Goal: Task Accomplishment & Management: Manage account settings

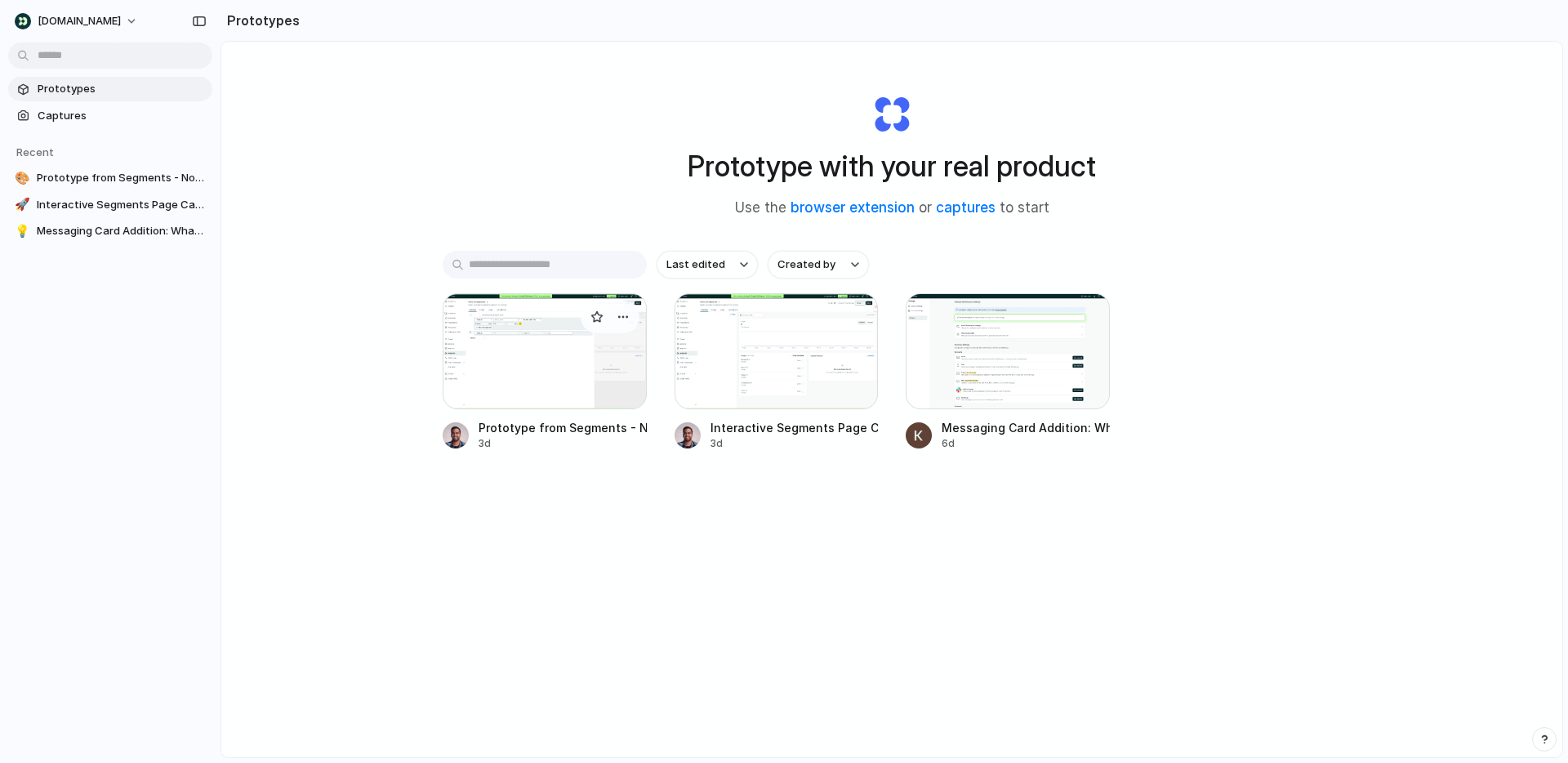
drag, startPoint x: 527, startPoint y: 334, endPoint x: 544, endPoint y: 334, distance: 17.0
click at [544, 334] on div at bounding box center [544, 351] width 204 height 116
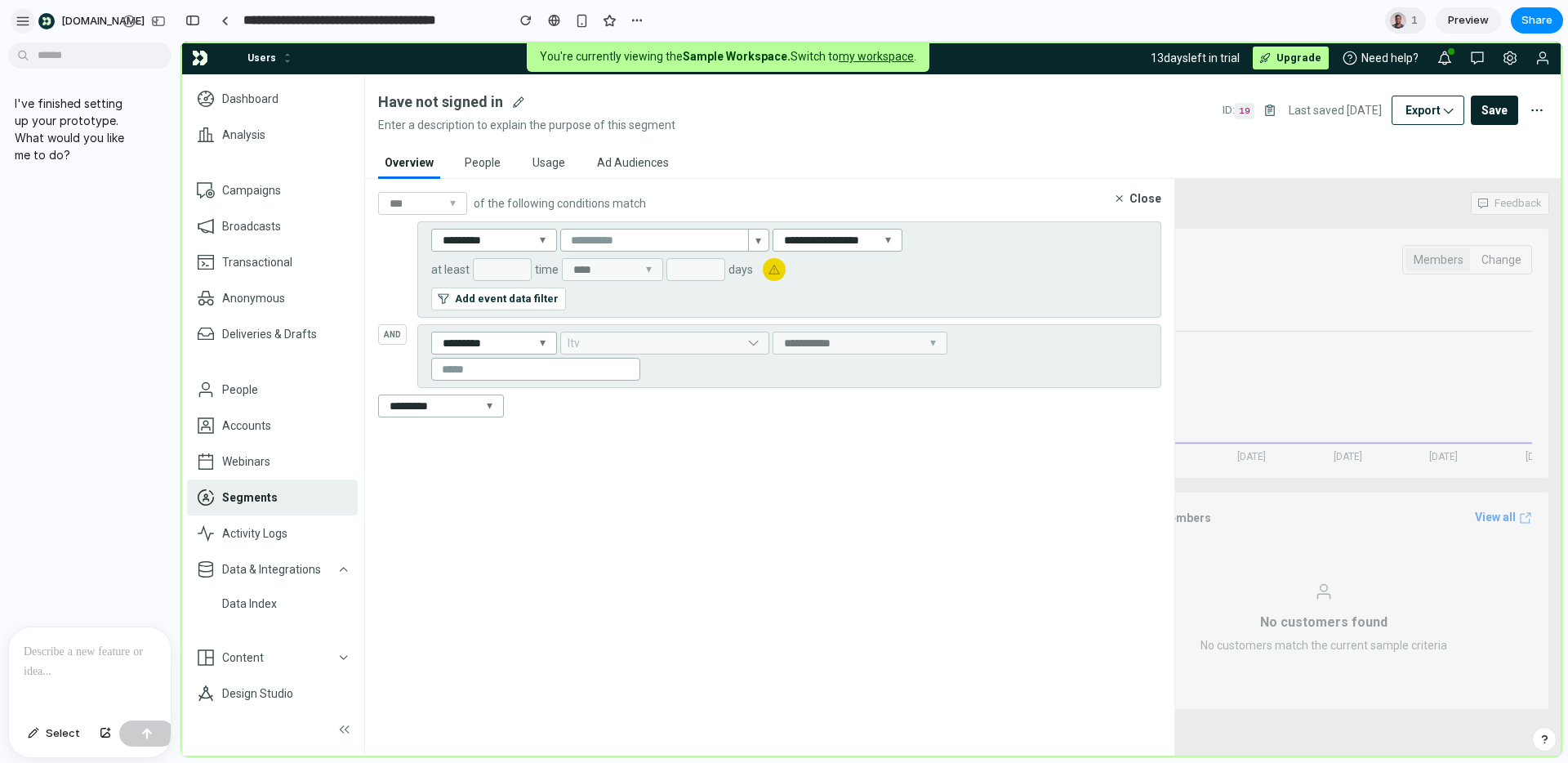
click at [14, 17] on div "**********" at bounding box center [784, 382] width 1568 height 763
click at [24, 17] on div "button" at bounding box center [22, 20] width 14 height 14
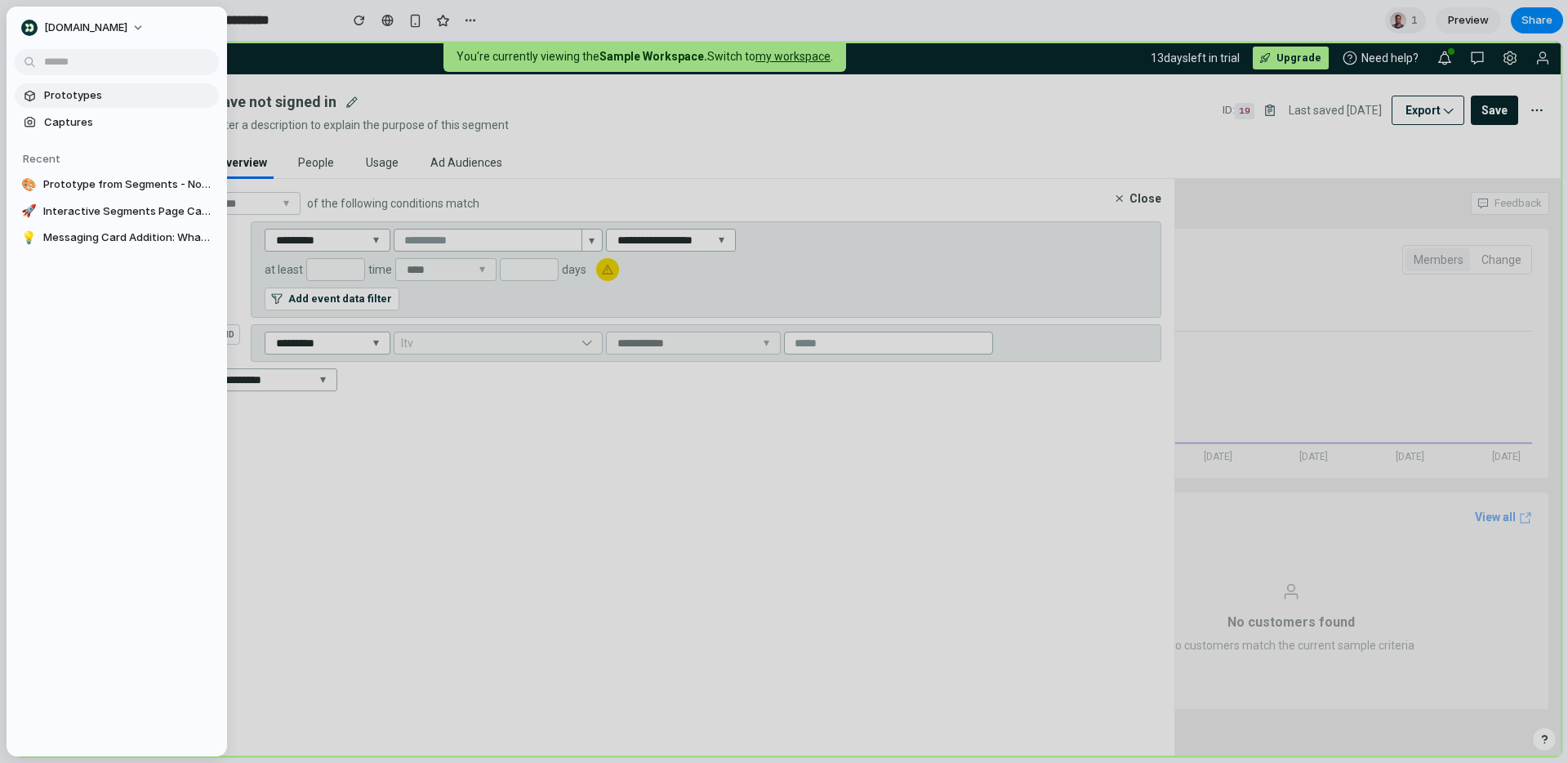
click at [84, 92] on span "Prototypes" at bounding box center [128, 95] width 169 height 16
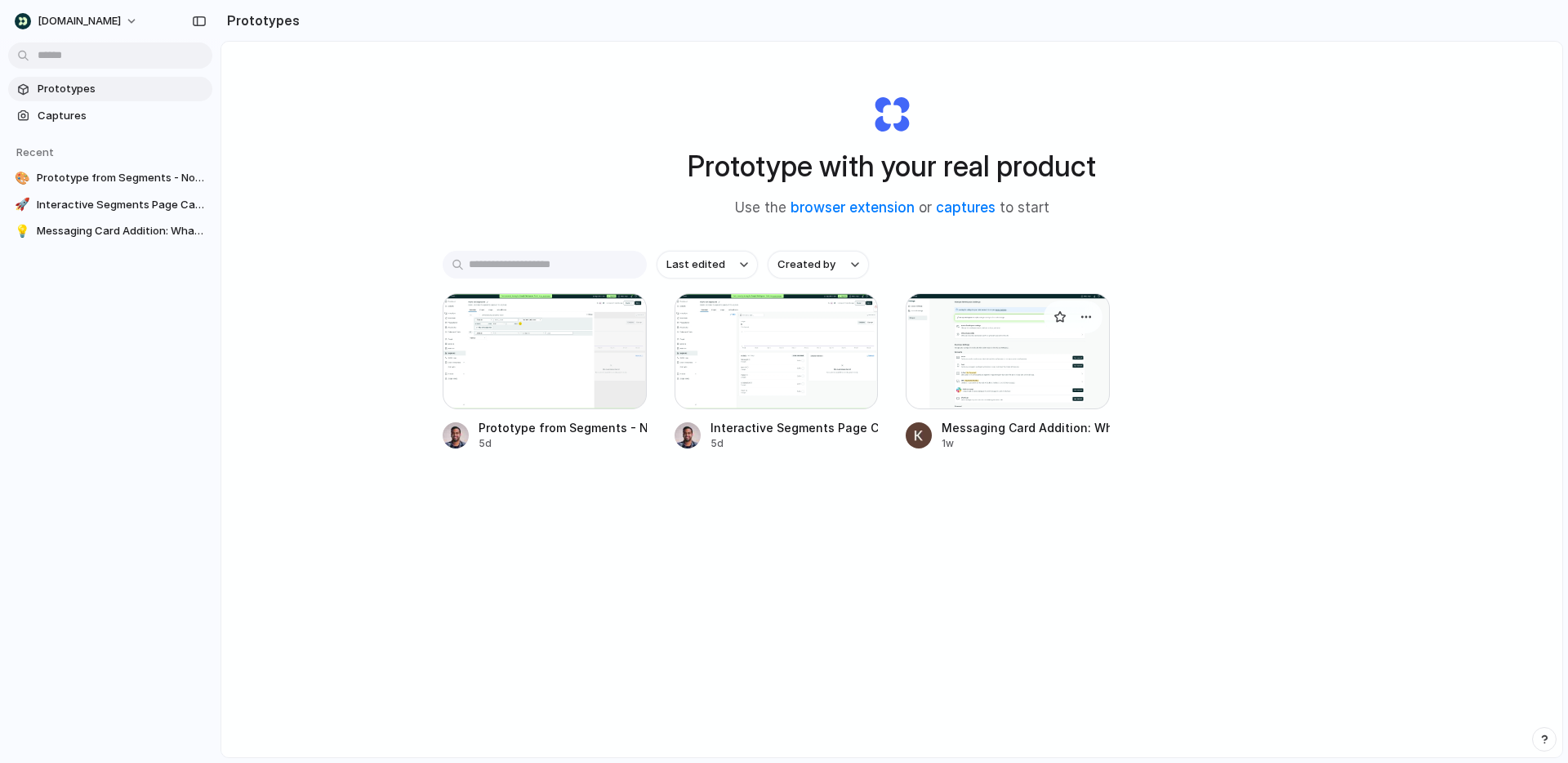
click at [989, 396] on div at bounding box center [1008, 351] width 204 height 116
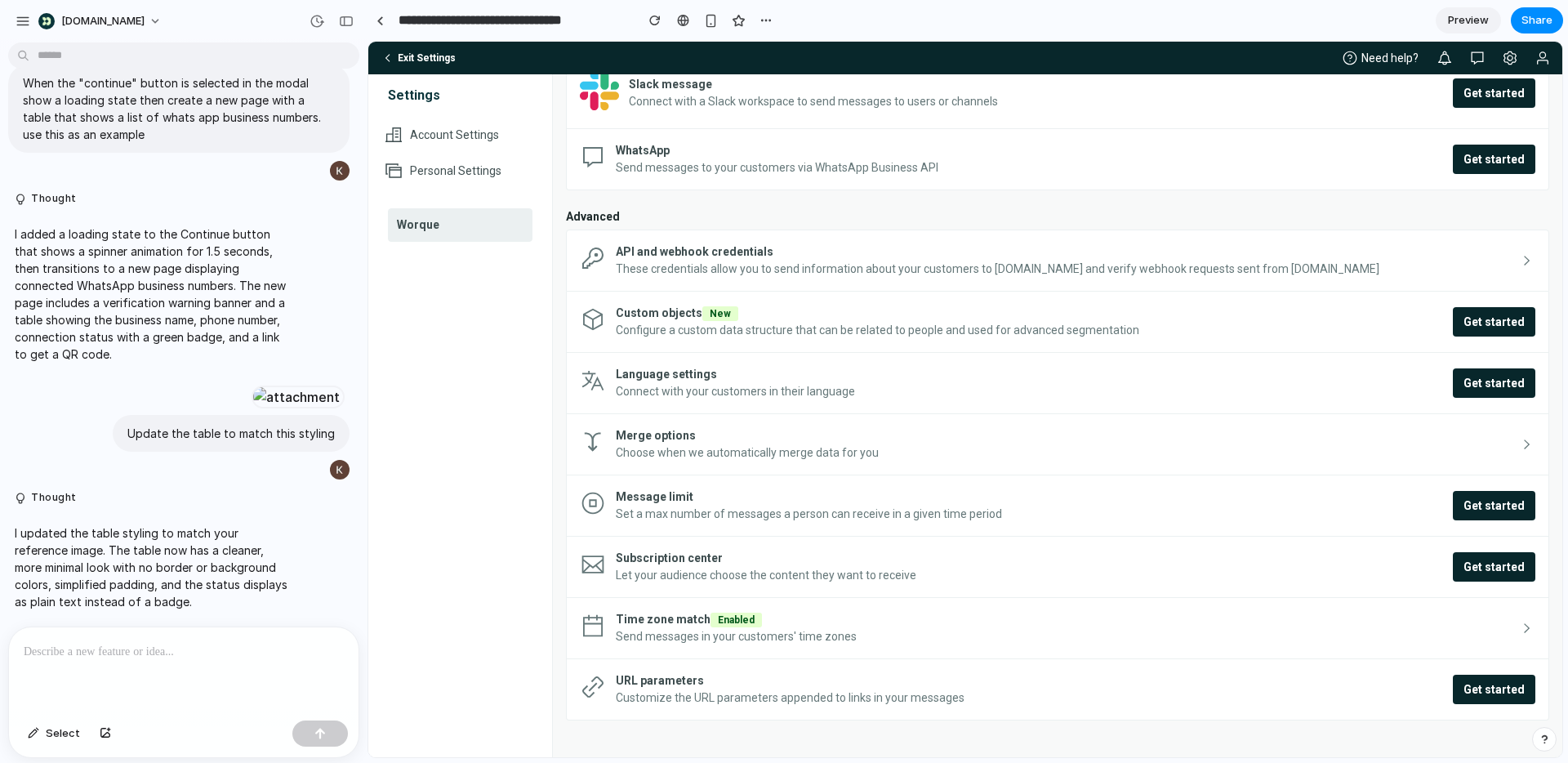
scroll to position [706, 0]
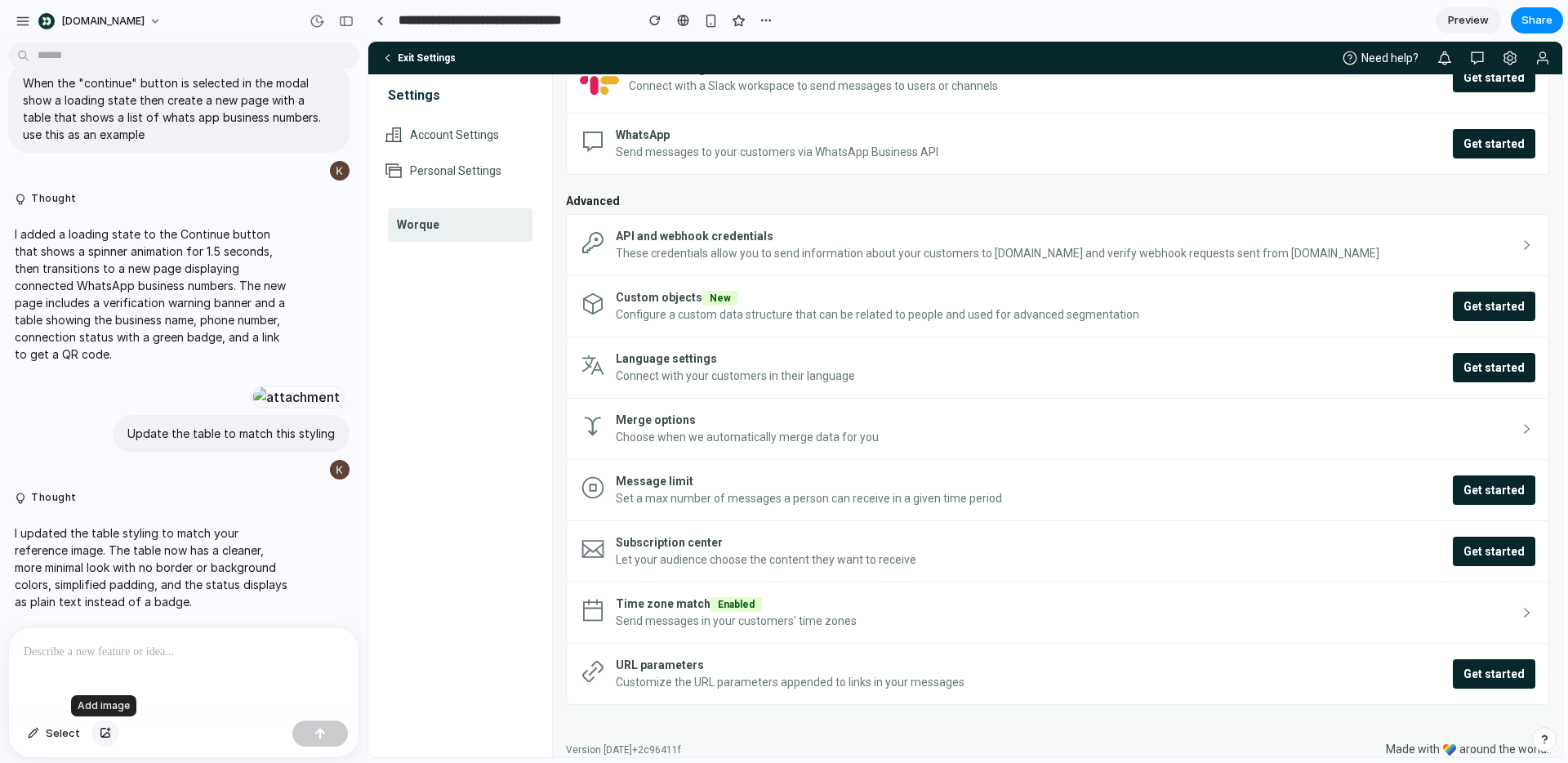
click at [107, 734] on div "button" at bounding box center [105, 734] width 11 height 10
click at [765, 23] on div "button" at bounding box center [765, 19] width 13 height 13
click at [877, 23] on div "Duplicate Delete" at bounding box center [784, 382] width 1568 height 763
click at [316, 23] on div "button" at bounding box center [316, 20] width 14 height 14
click at [127, 21] on button "[DOMAIN_NAME]" at bounding box center [101, 21] width 138 height 26
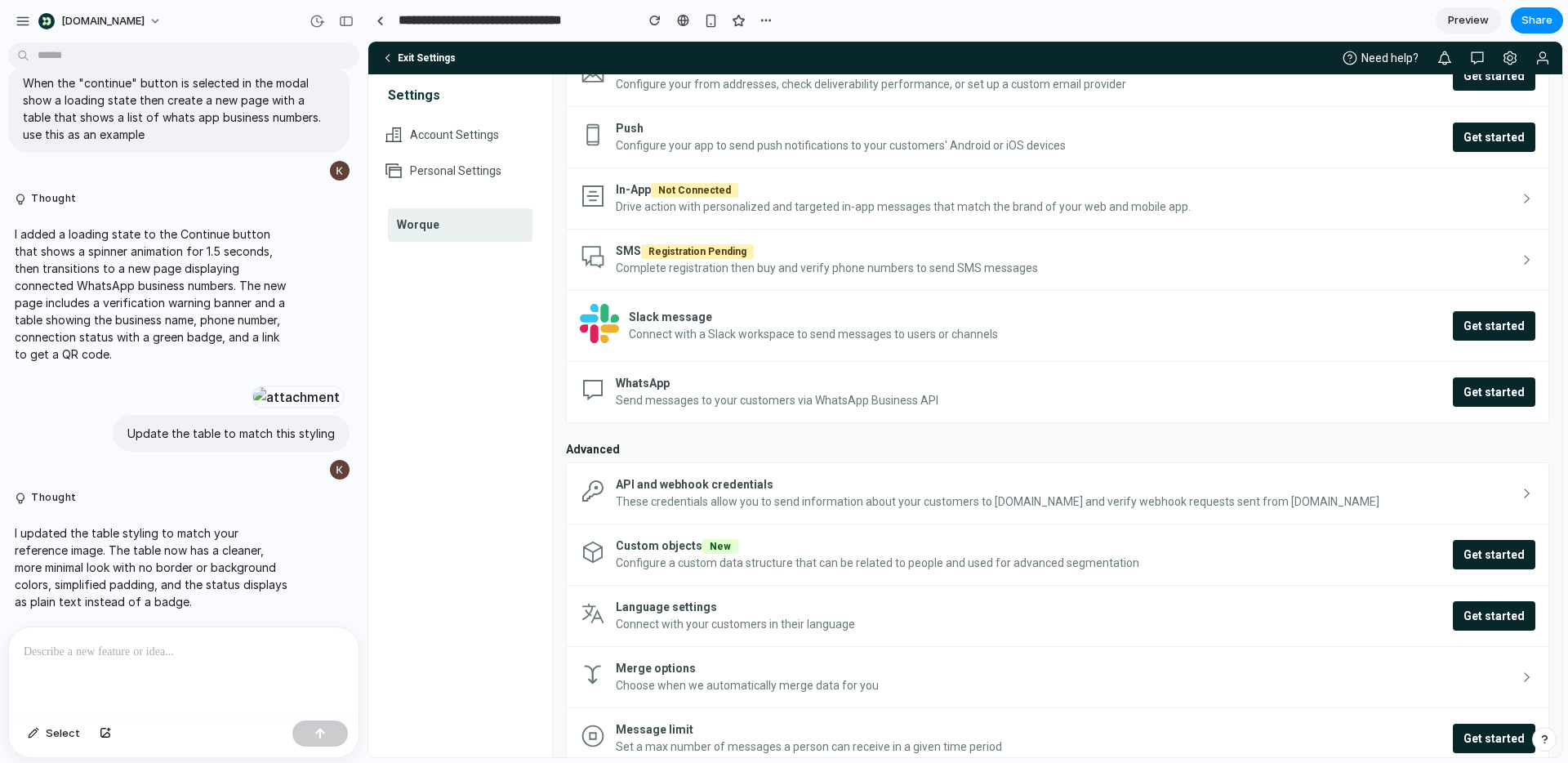
scroll to position [473, 0]
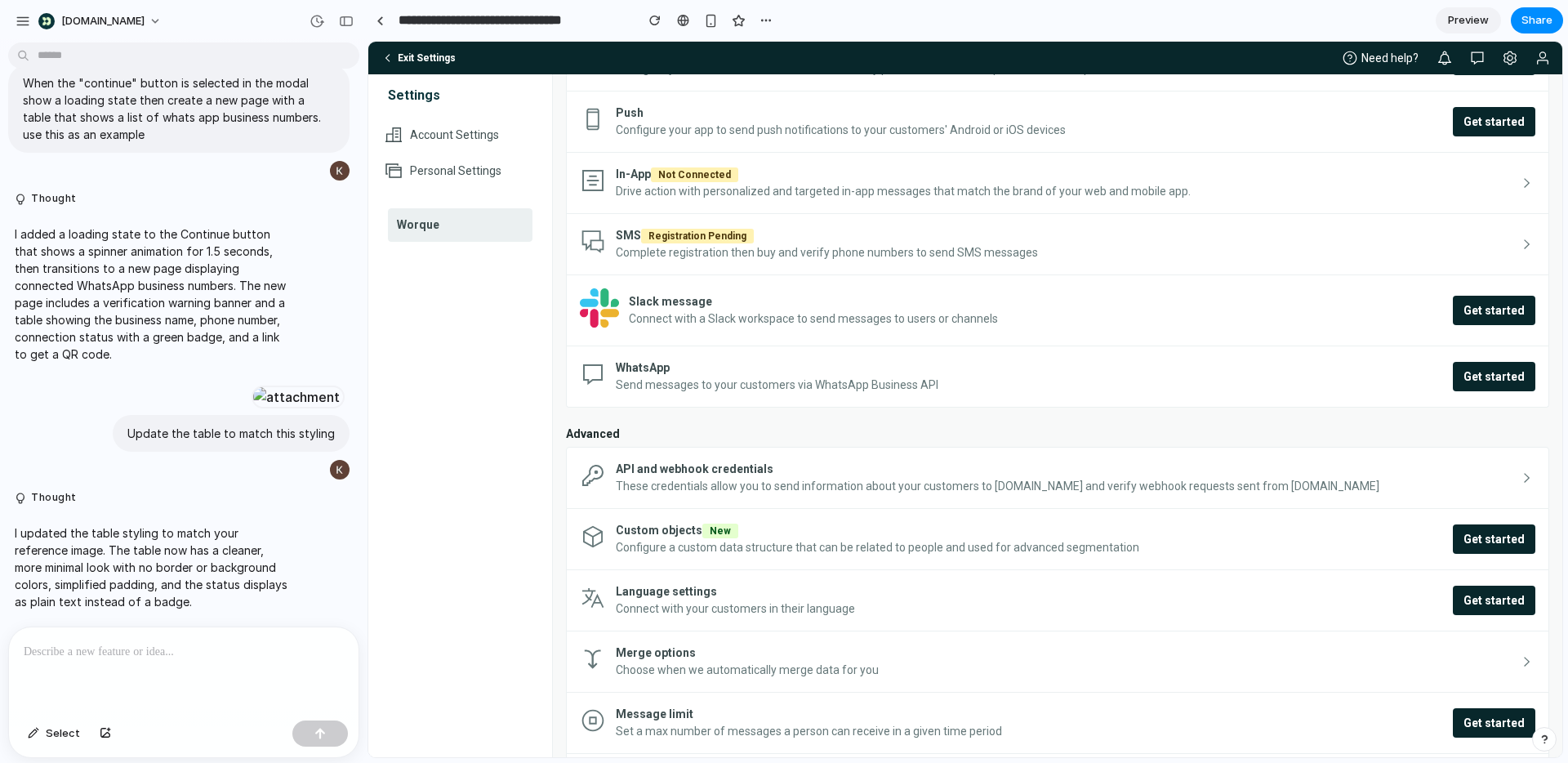
click at [698, 381] on span "Send messages to your customers via WhatsApp Business API" at bounding box center [777, 384] width 323 height 13
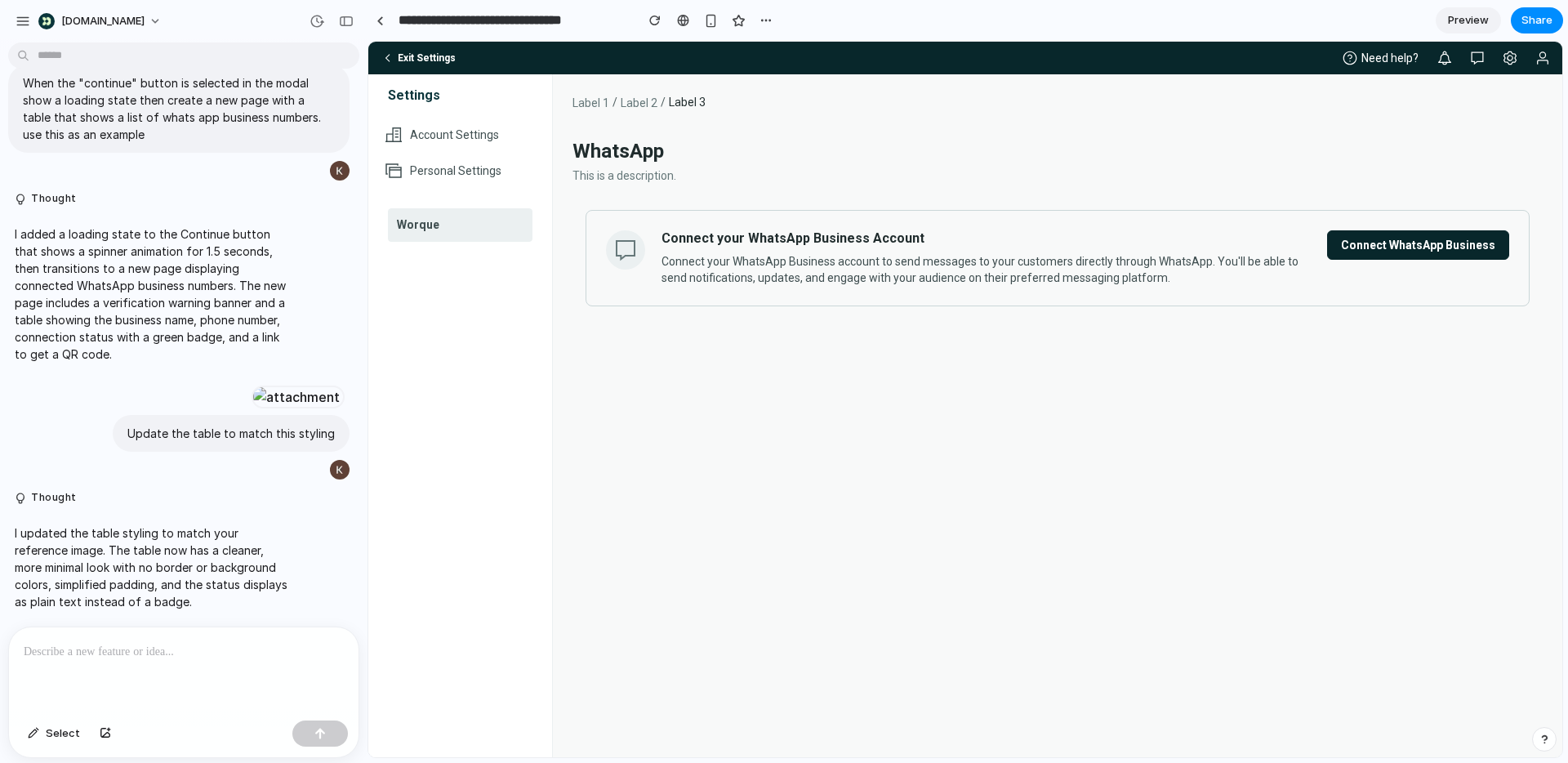
scroll to position [0, 0]
click at [19, 14] on div "button" at bounding box center [22, 20] width 14 height 14
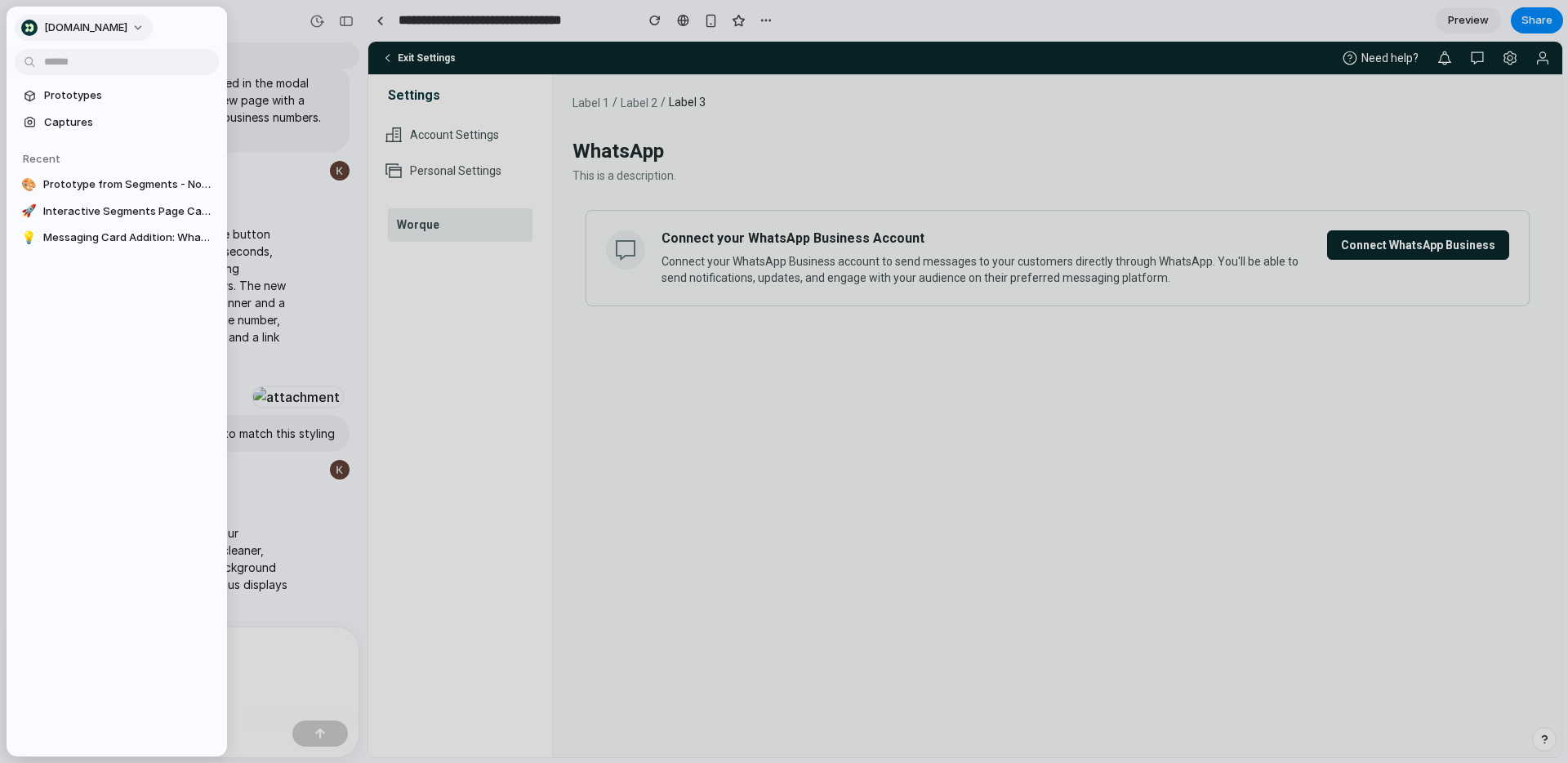
click at [75, 23] on span "[DOMAIN_NAME]" at bounding box center [86, 27] width 83 height 16
click at [101, 60] on li "Settings" at bounding box center [86, 64] width 136 height 26
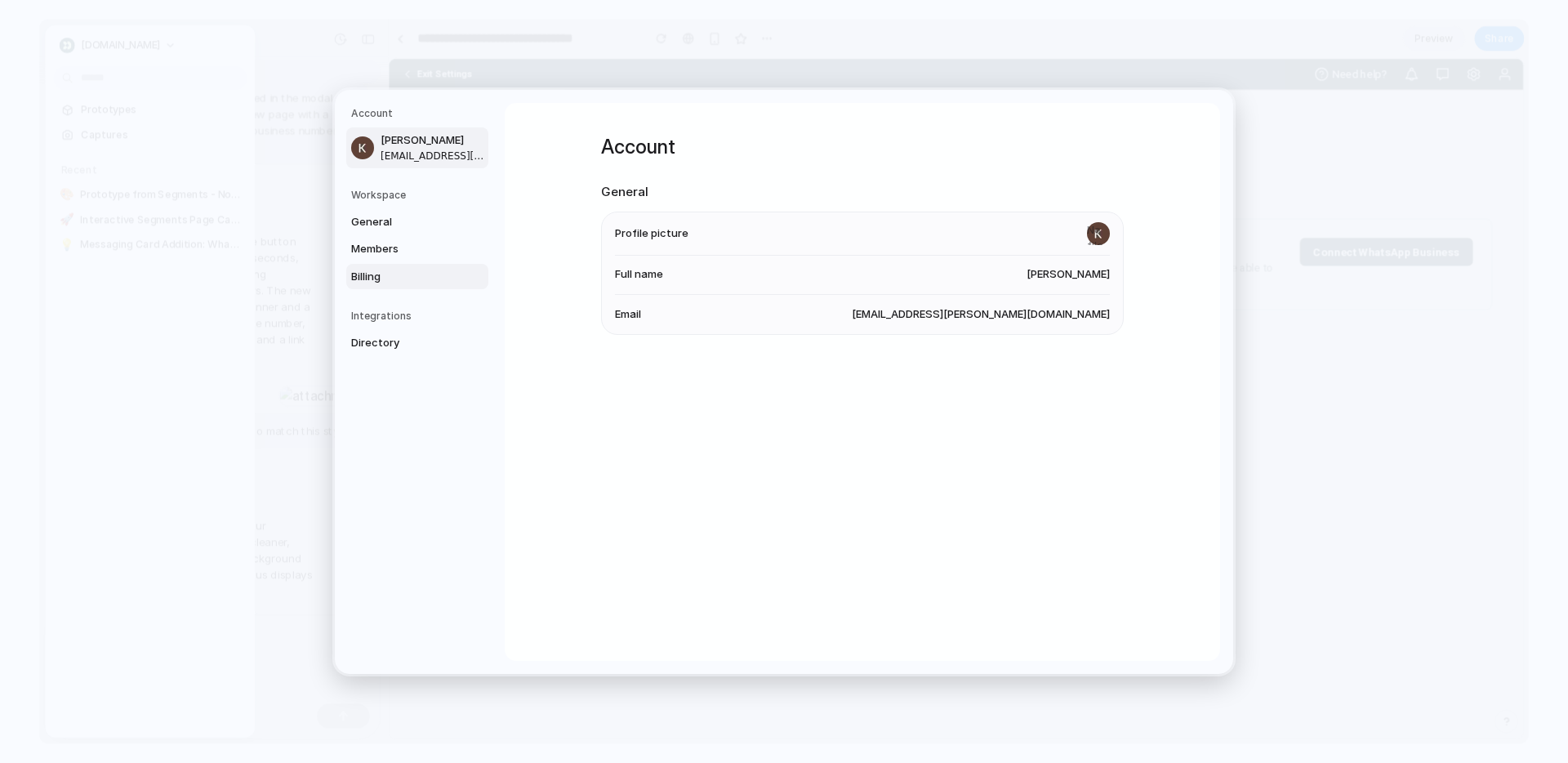
click at [375, 271] on span "Billing" at bounding box center [403, 276] width 104 height 16
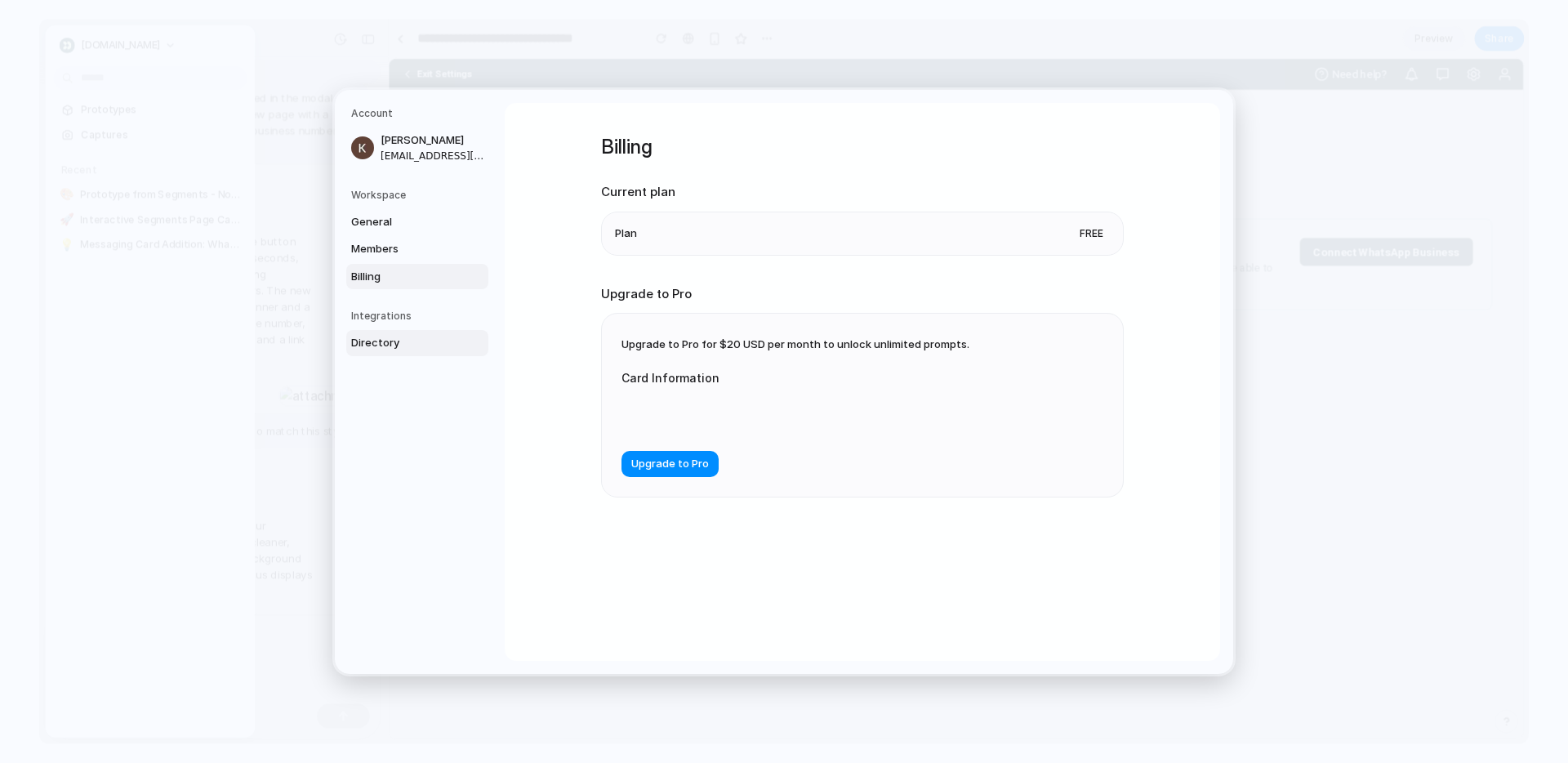
click at [375, 347] on span "Directory" at bounding box center [403, 343] width 104 height 16
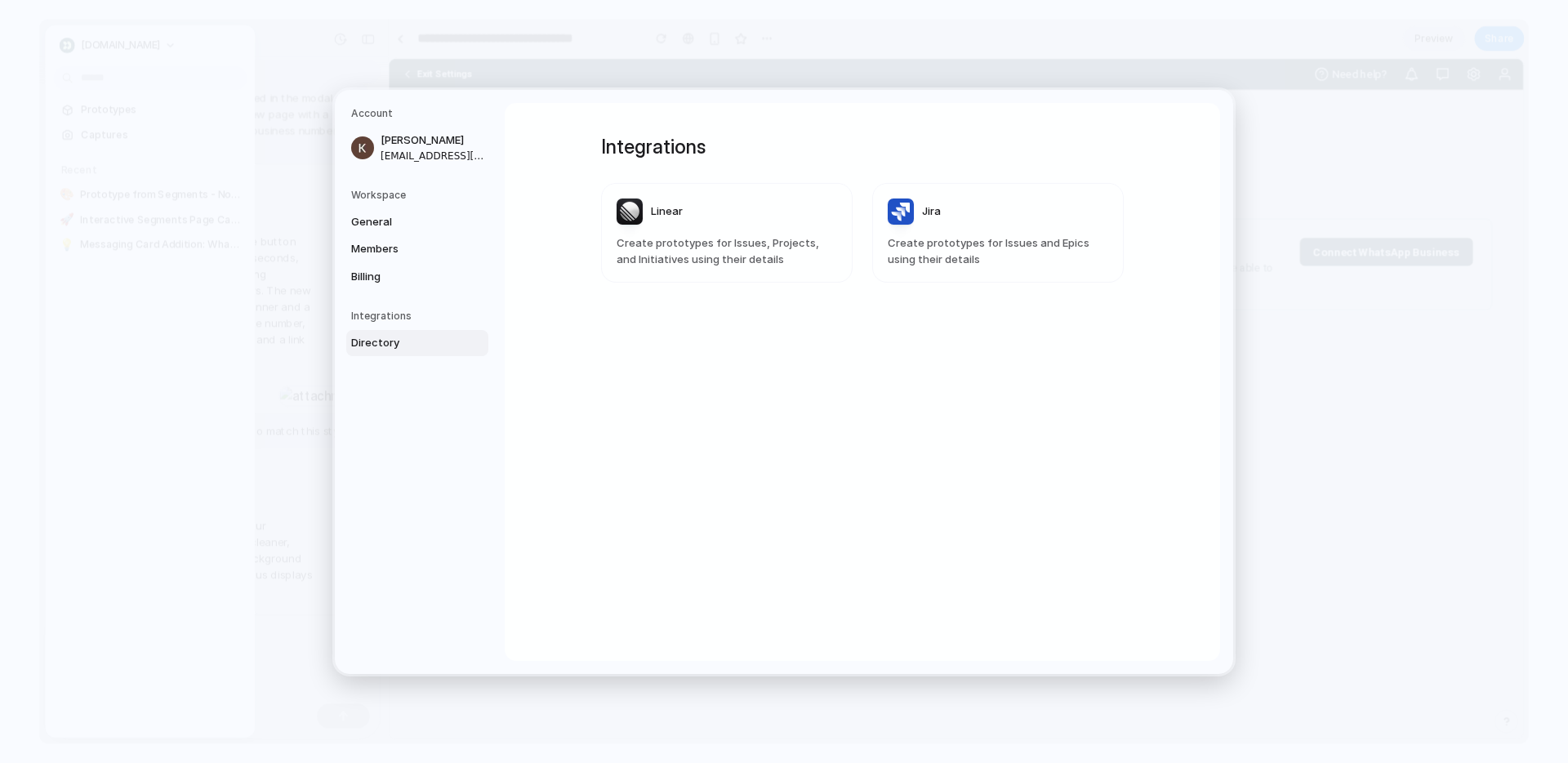
click at [378, 197] on h5 "Workspace" at bounding box center [420, 194] width 137 height 14
click at [378, 225] on span "General" at bounding box center [403, 221] width 104 height 16
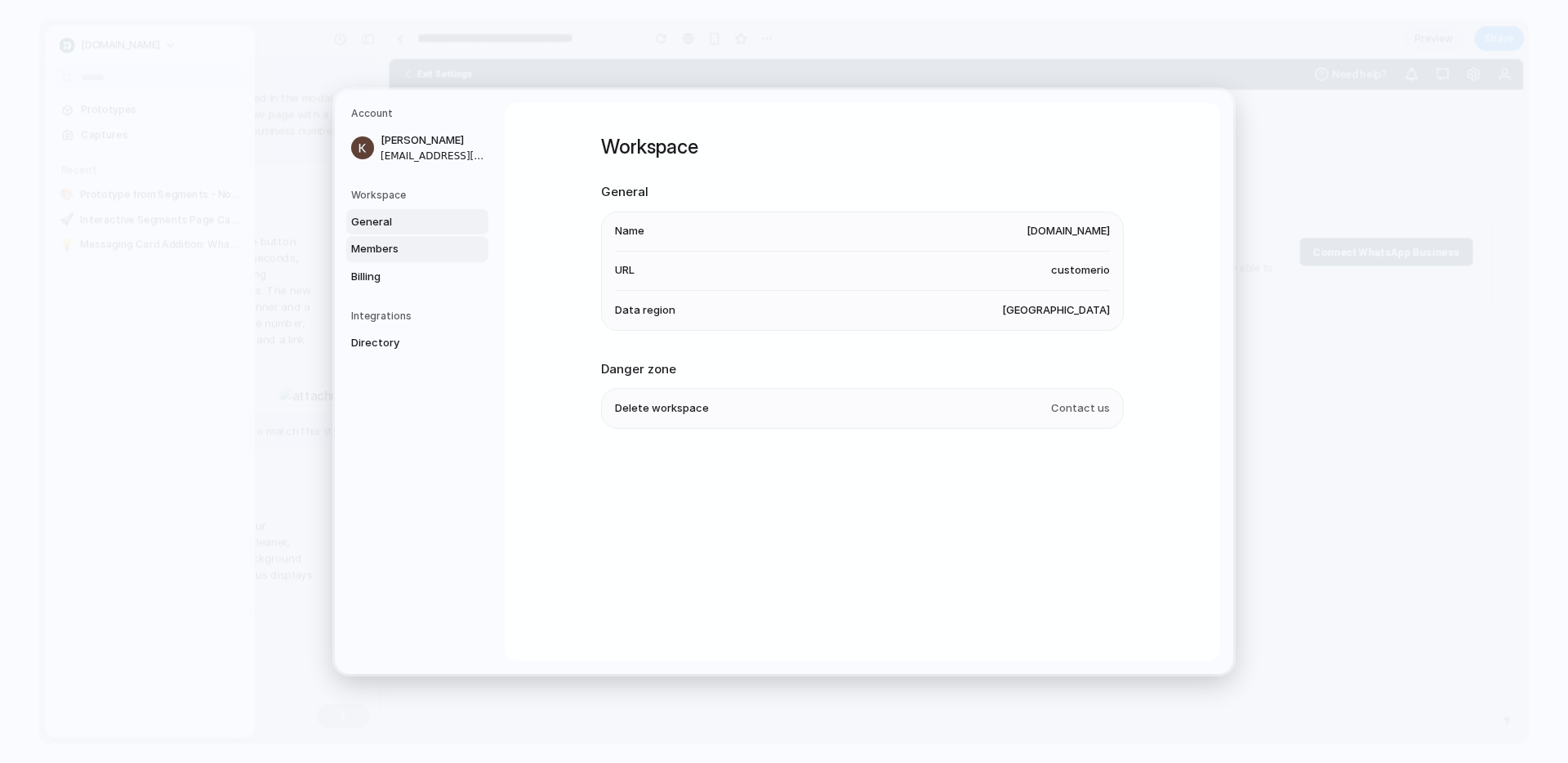
click at [382, 251] on span "Members" at bounding box center [403, 248] width 104 height 16
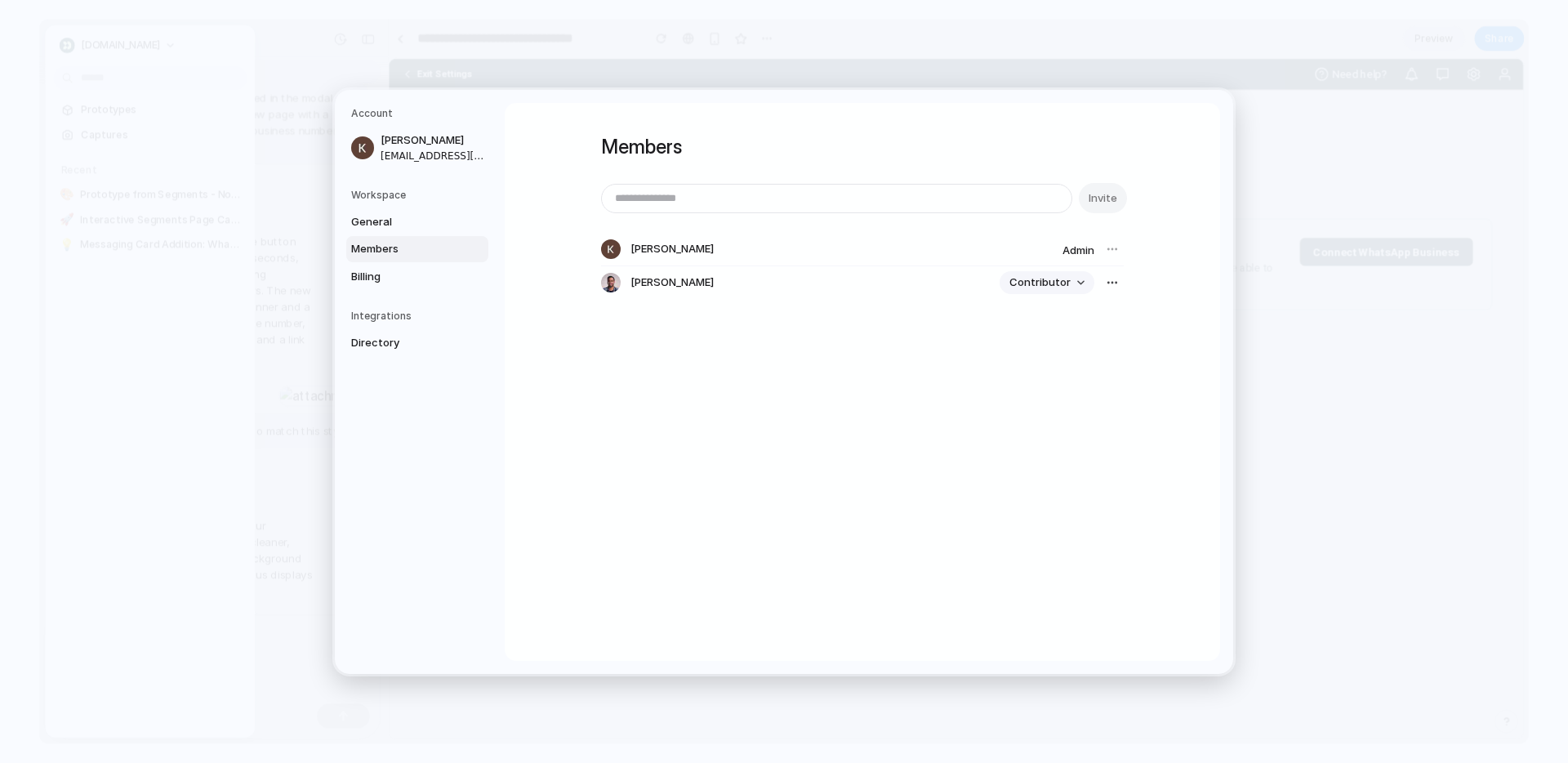
click at [1068, 283] on span "Contributor" at bounding box center [1040, 282] width 61 height 16
click at [977, 359] on div "Admin Contributor" at bounding box center [784, 382] width 1568 height 763
